Goal: Task Accomplishment & Management: Complete application form

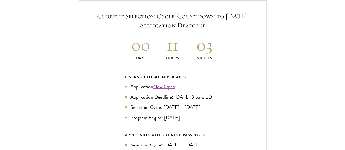
scroll to position [1166, 0]
click at [169, 83] on link "Now Open" at bounding box center [164, 86] width 22 height 7
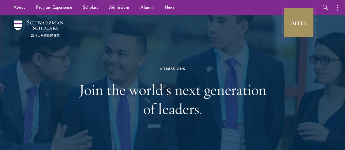
click at [294, 25] on link "Apply" at bounding box center [298, 22] width 31 height 31
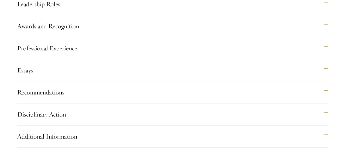
scroll to position [592, 0]
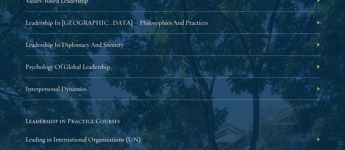
scroll to position [1055, 0]
click at [297, 129] on div "Leading in International Organizations (UN)" at bounding box center [172, 140] width 295 height 22
click at [144, 135] on link "Leading in International Organizations (UN)" at bounding box center [86, 139] width 116 height 8
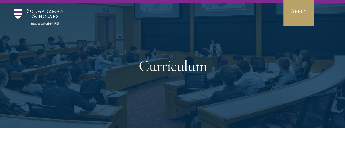
scroll to position [0, 0]
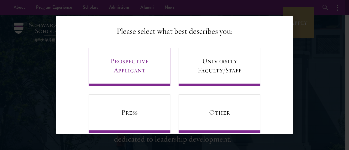
scroll to position [44, 0]
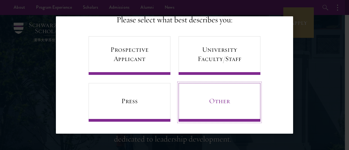
click at [199, 95] on link "Other" at bounding box center [220, 102] width 82 height 39
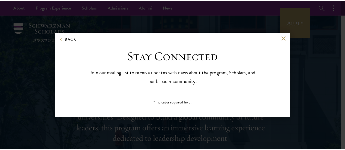
scroll to position [0, 0]
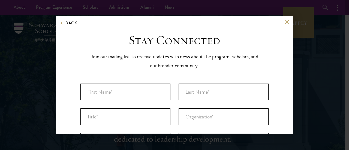
click at [282, 24] on div "Back" at bounding box center [174, 26] width 237 height 13
click at [285, 23] on button at bounding box center [287, 22] width 5 height 5
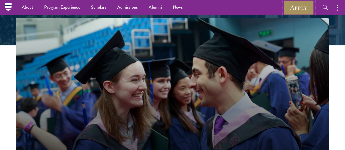
click at [302, 14] on link "Apply" at bounding box center [298, 7] width 31 height 15
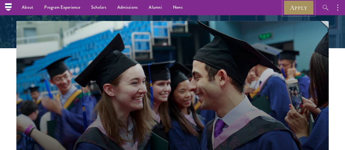
scroll to position [141, 0]
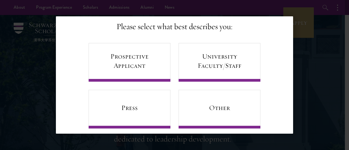
scroll to position [44, 0]
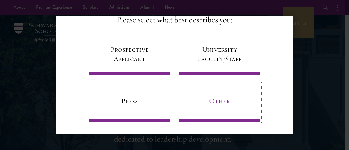
click at [203, 91] on link "Other" at bounding box center [220, 102] width 82 height 39
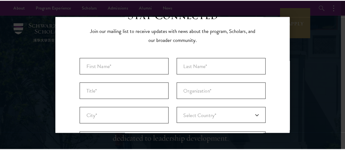
scroll to position [25, 0]
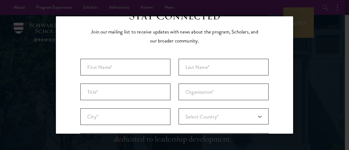
click at [308, 33] on div "Back Stay Connected Please select what best describes you: Prospective Applican…" at bounding box center [174, 75] width 349 height 118
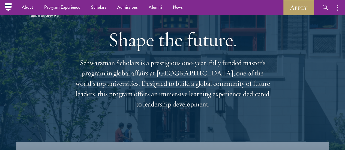
scroll to position [0, 0]
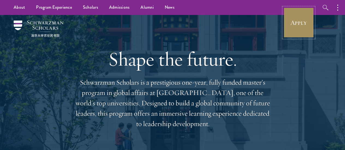
click at [298, 32] on link "Apply" at bounding box center [298, 22] width 31 height 31
